Goal: Find specific page/section: Find specific page/section

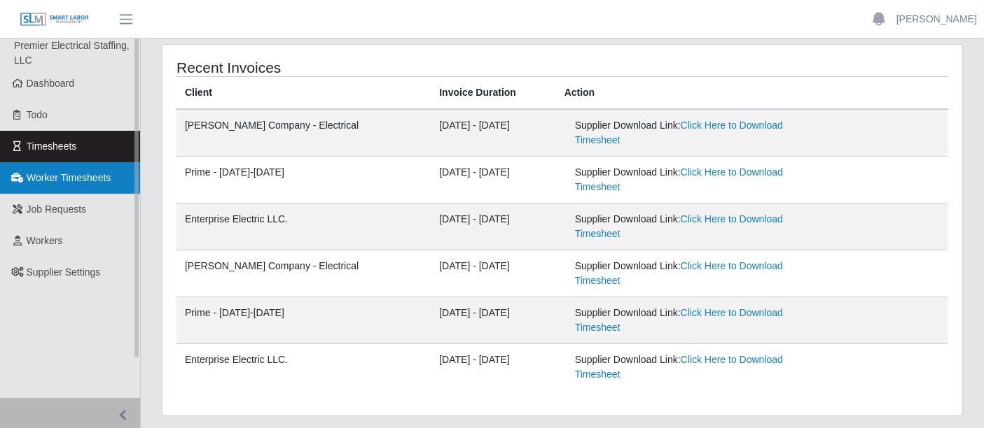
click at [46, 185] on link "Worker Timesheets" at bounding box center [70, 178] width 140 height 32
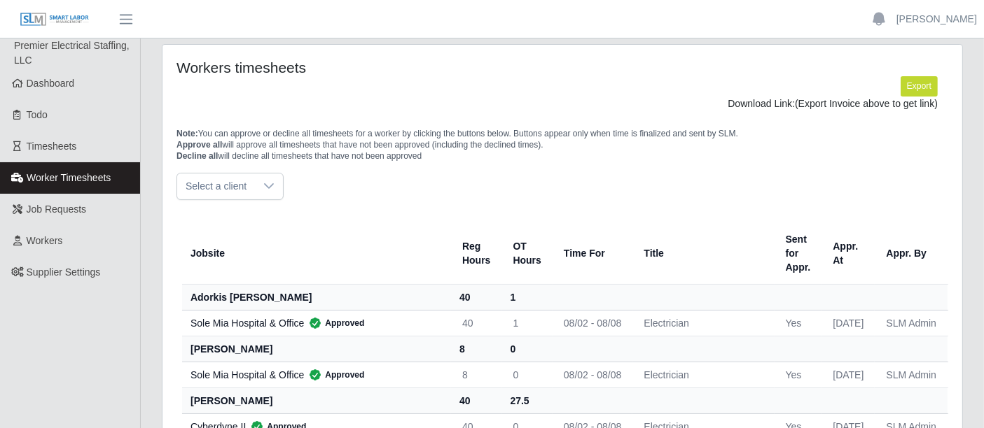
scroll to position [390, 0]
